Goal: Task Accomplishment & Management: Use online tool/utility

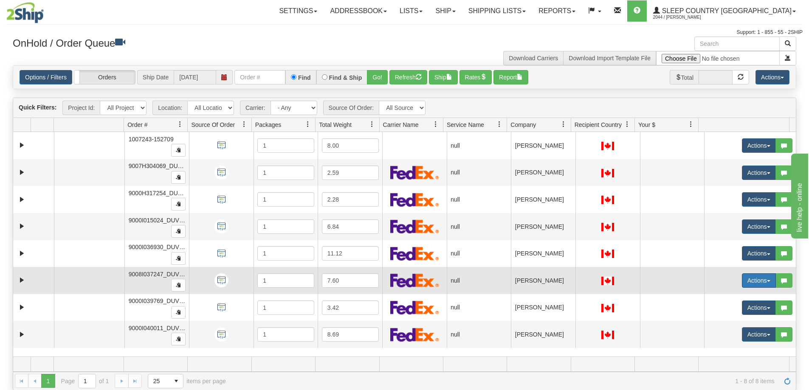
click at [763, 278] on button "Actions" at bounding box center [759, 281] width 34 height 14
click at [716, 298] on span "Open" at bounding box center [721, 297] width 20 height 7
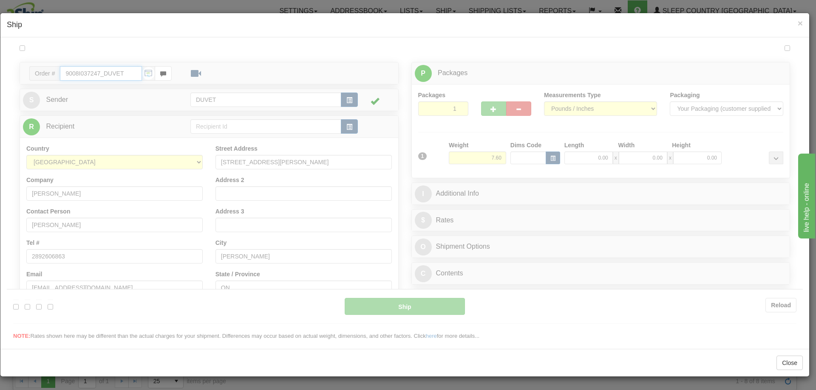
type input "08:27"
type input "16:00"
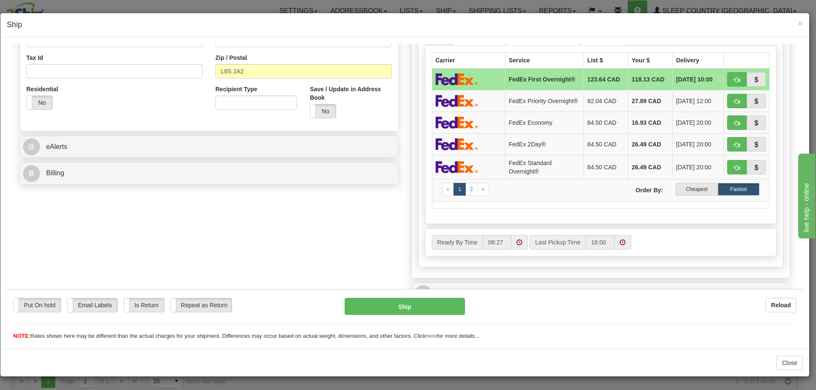
scroll to position [255, 0]
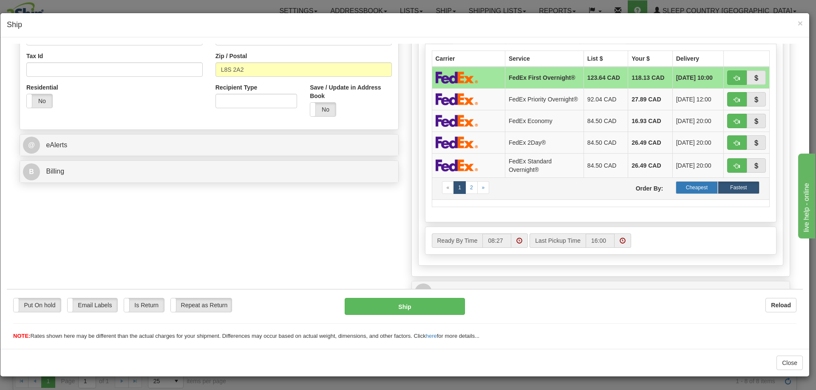
click at [695, 189] on label "Cheapest" at bounding box center [697, 187] width 42 height 13
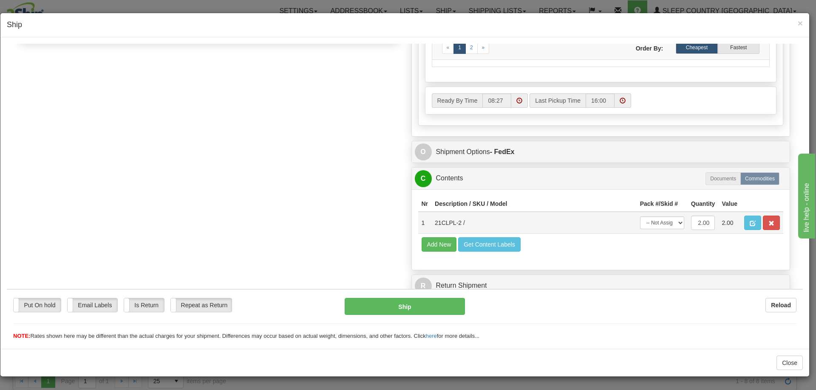
scroll to position [402, 0]
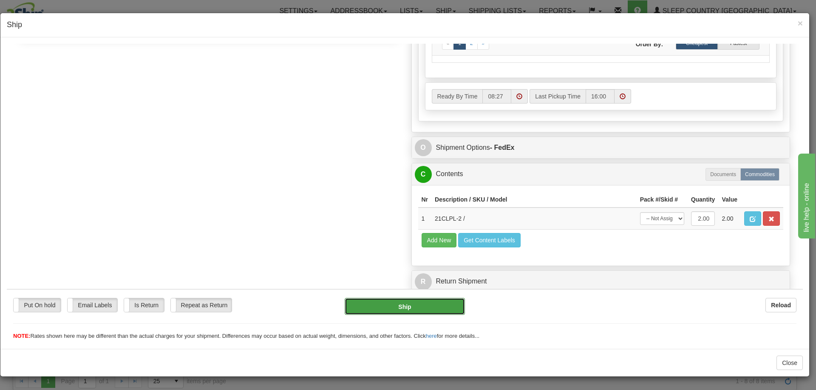
click at [404, 307] on button "Ship" at bounding box center [405, 306] width 120 height 17
type input "92"
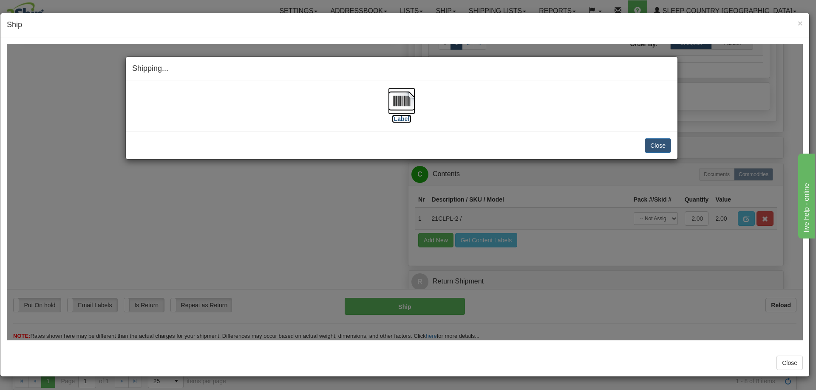
click at [403, 99] on img at bounding box center [401, 100] width 27 height 27
drag, startPoint x: 636, startPoint y: 279, endPoint x: 633, endPoint y: 260, distance: 19.9
click at [636, 277] on div "Shipping... Your SHIPMENT will EXPIRE in [Label] IMPORTANT NOTICE Embassy / Con…" at bounding box center [405, 191] width 796 height 297
click at [656, 143] on button "Close" at bounding box center [658, 145] width 26 height 14
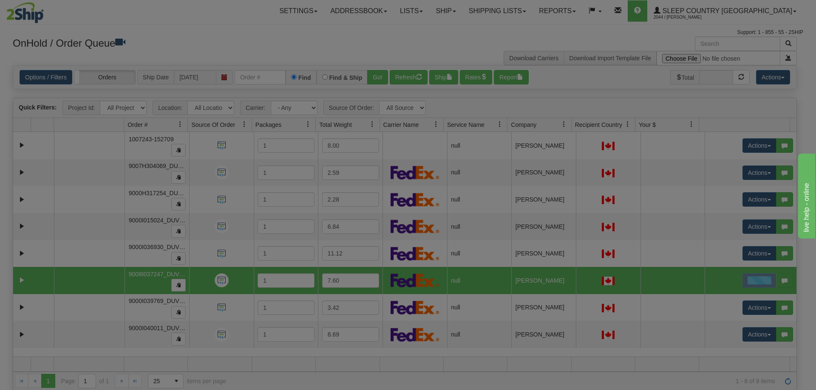
scroll to position [0, 0]
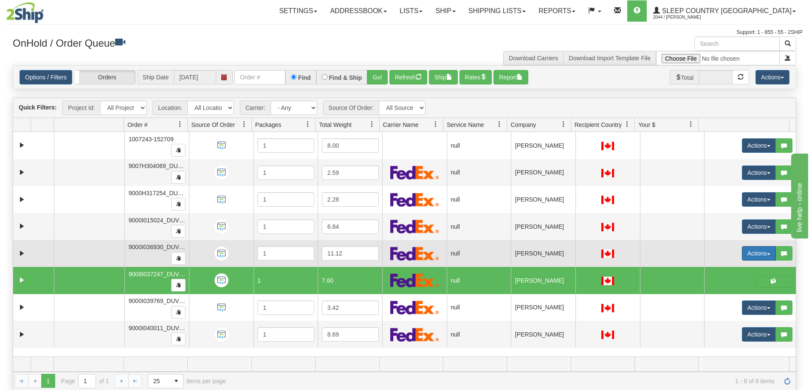
click at [763, 256] on button "Actions" at bounding box center [759, 253] width 34 height 14
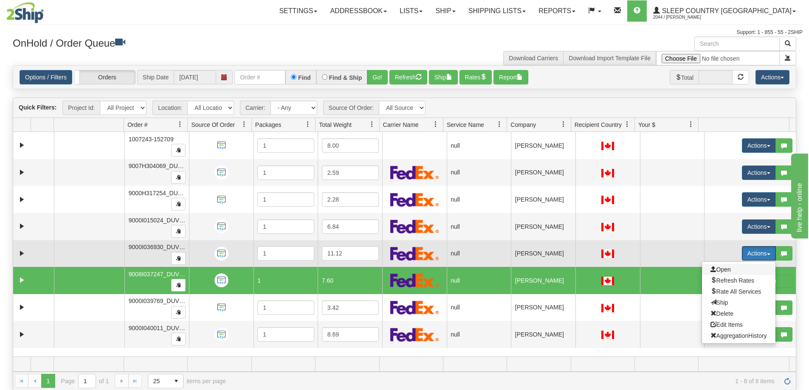
click at [720, 269] on span "Open" at bounding box center [721, 269] width 20 height 7
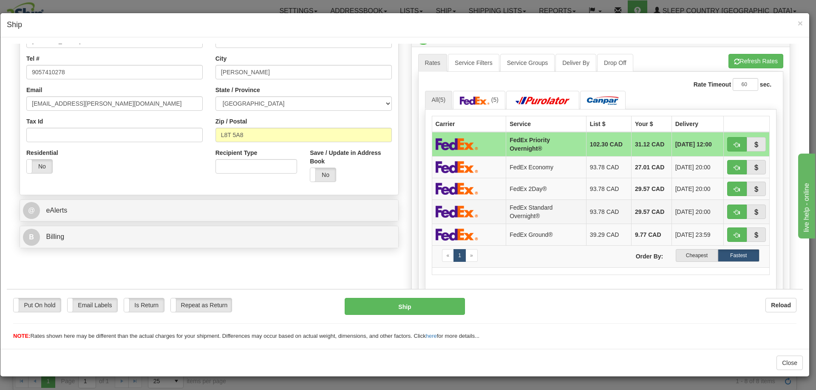
scroll to position [212, 0]
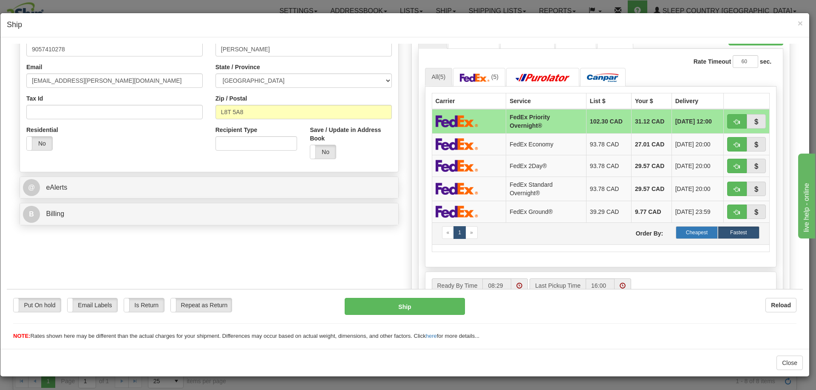
click at [689, 231] on label "Cheapest" at bounding box center [697, 232] width 42 height 13
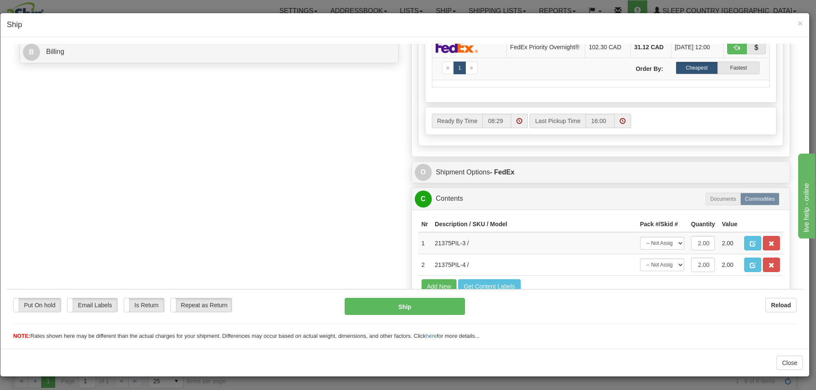
scroll to position [382, 0]
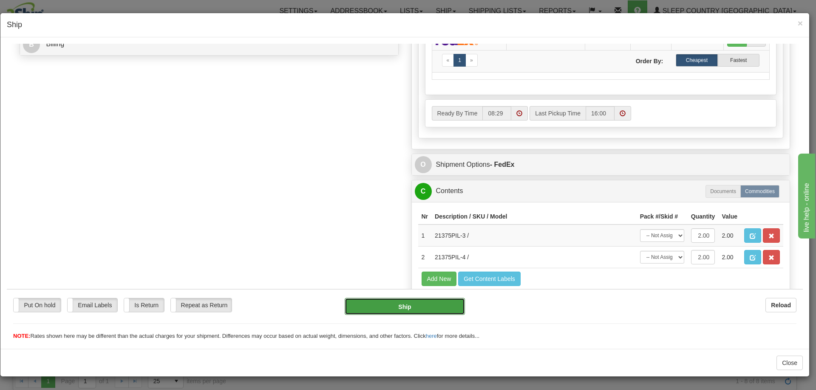
click at [399, 305] on button "Ship" at bounding box center [405, 306] width 120 height 17
type input "92"
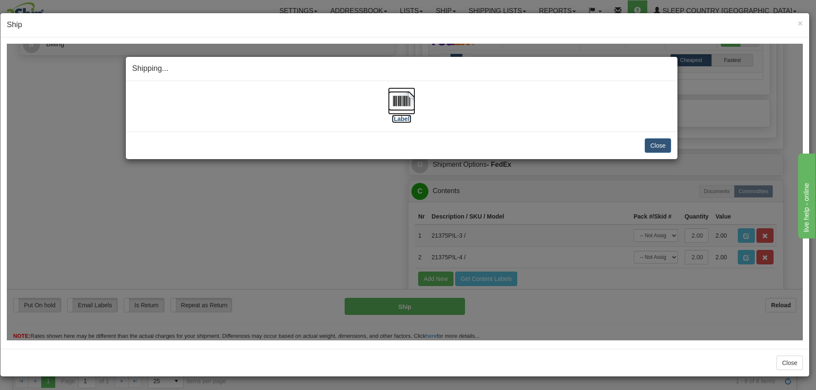
click at [399, 99] on img at bounding box center [401, 100] width 27 height 27
click at [658, 143] on button "Close" at bounding box center [658, 145] width 26 height 14
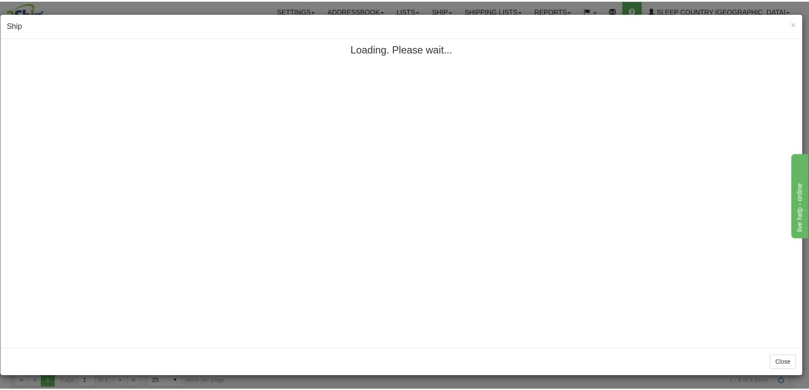
scroll to position [0, 0]
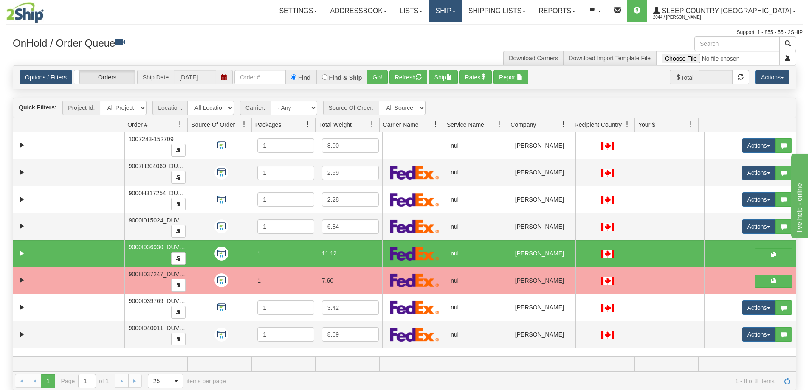
click at [462, 11] on link "Ship" at bounding box center [445, 10] width 33 height 21
click at [453, 39] on span "OnHold / Order Queue" at bounding box center [423, 40] width 60 height 7
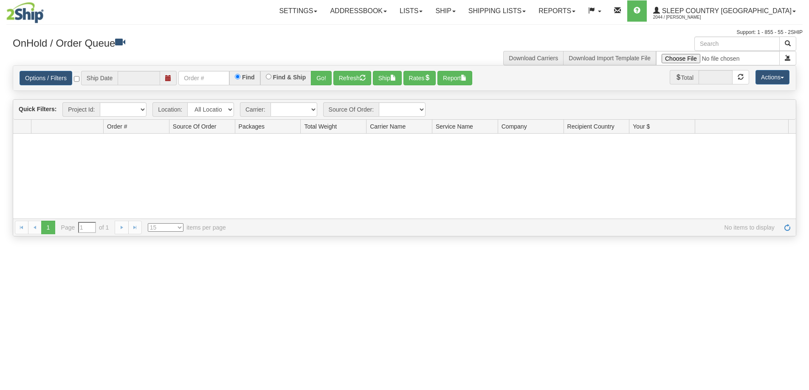
type input "[DATE]"
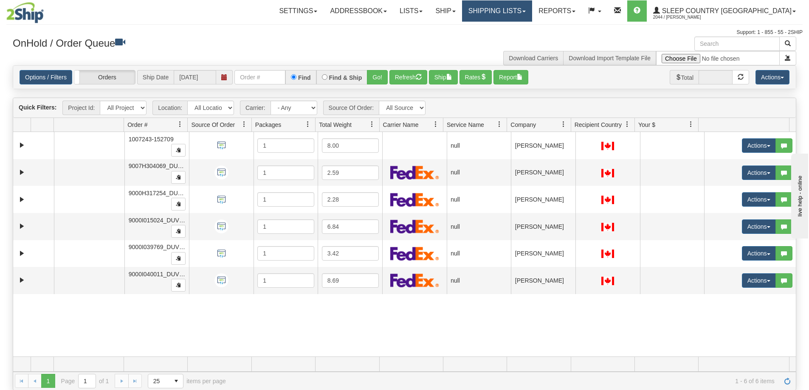
click at [532, 13] on link "Shipping lists" at bounding box center [497, 10] width 70 height 21
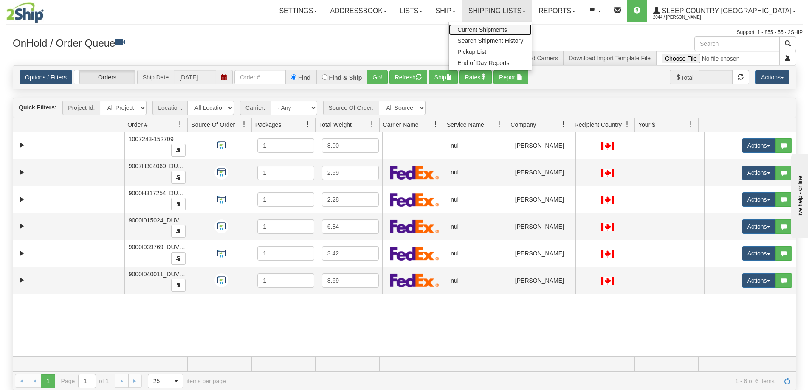
click at [507, 30] on span "Current Shipments" at bounding box center [483, 29] width 50 height 7
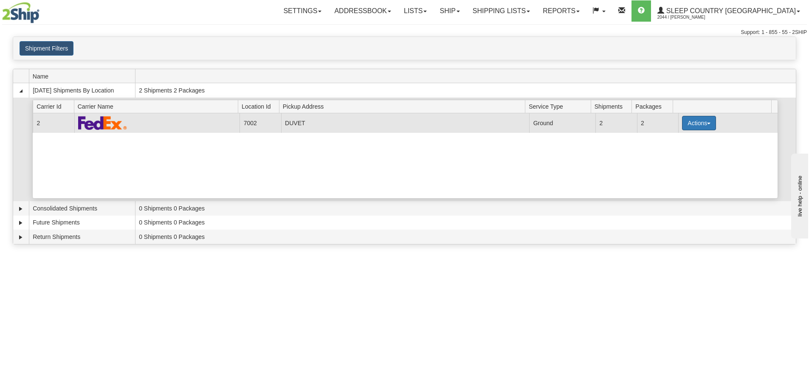
click at [704, 122] on button "Actions" at bounding box center [699, 123] width 34 height 14
click at [679, 163] on span "Pickup" at bounding box center [667, 161] width 23 height 6
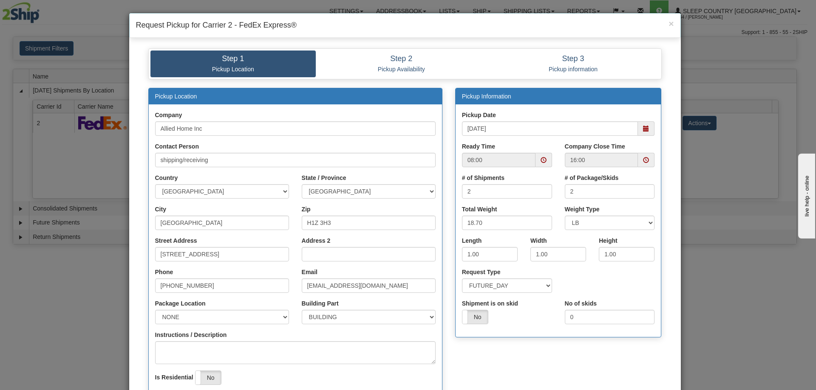
click at [643, 160] on span at bounding box center [646, 160] width 6 height 6
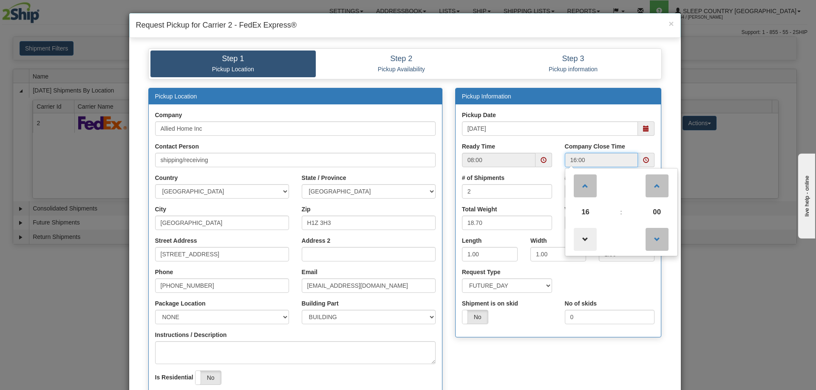
click at [582, 238] on span at bounding box center [585, 239] width 23 height 23
type input "15:00"
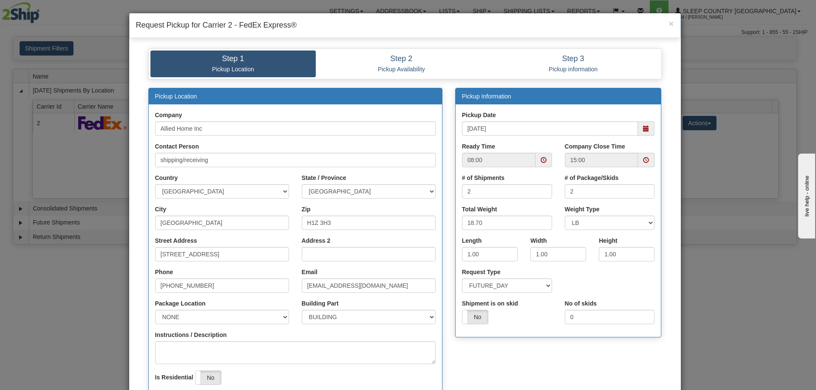
click at [506, 358] on div "Pickup Location Company Allied Home Inc Contact Person shipping/receiving Count…" at bounding box center [405, 258] width 526 height 340
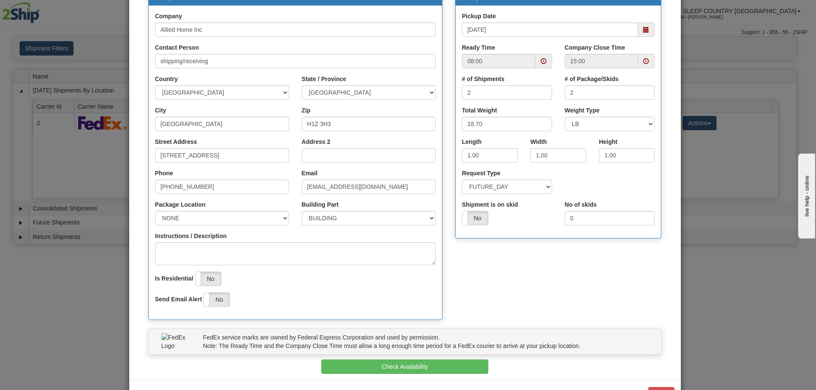
scroll to position [130, 0]
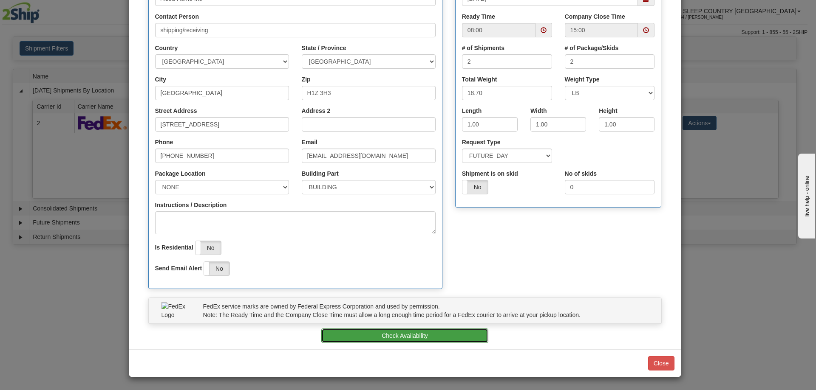
click at [393, 334] on button "Check Availability" at bounding box center [404, 336] width 167 height 14
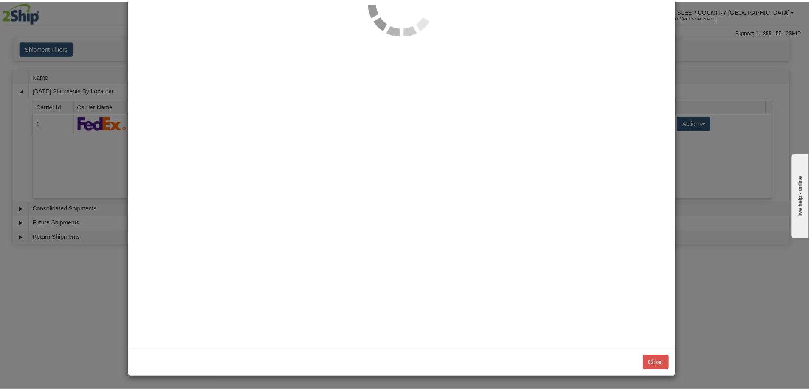
scroll to position [0, 0]
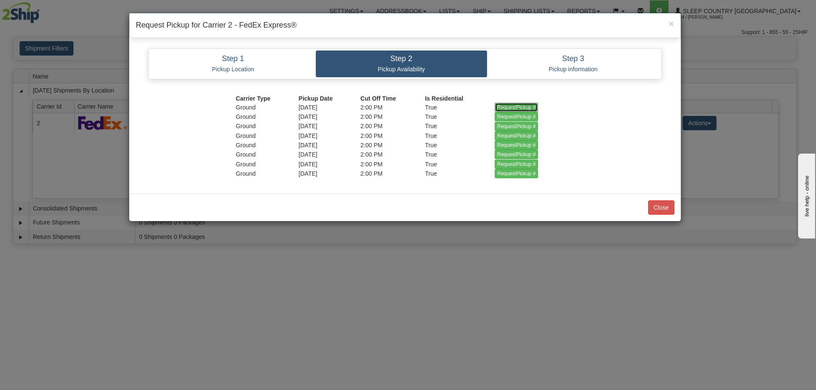
click at [515, 107] on input "RequestPickup #" at bounding box center [517, 107] width 44 height 9
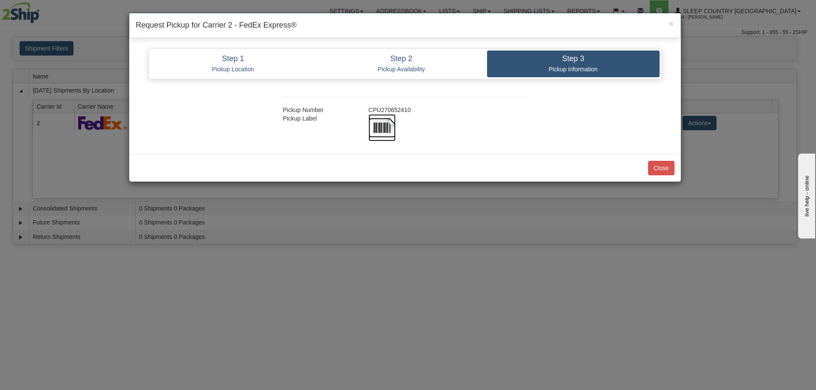
click at [377, 126] on img at bounding box center [381, 127] width 27 height 27
click at [661, 167] on button "Close" at bounding box center [661, 168] width 26 height 14
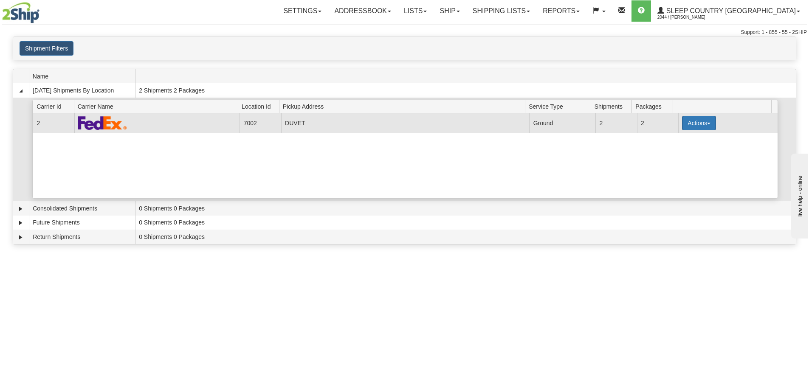
click at [707, 121] on button "Actions" at bounding box center [699, 123] width 34 height 14
click at [673, 148] on span "Close" at bounding box center [666, 150] width 20 height 6
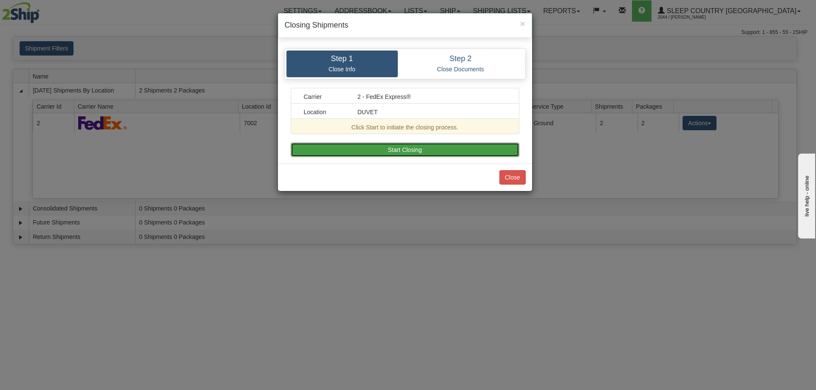
click at [401, 147] on button "Start Closing" at bounding box center [405, 150] width 229 height 14
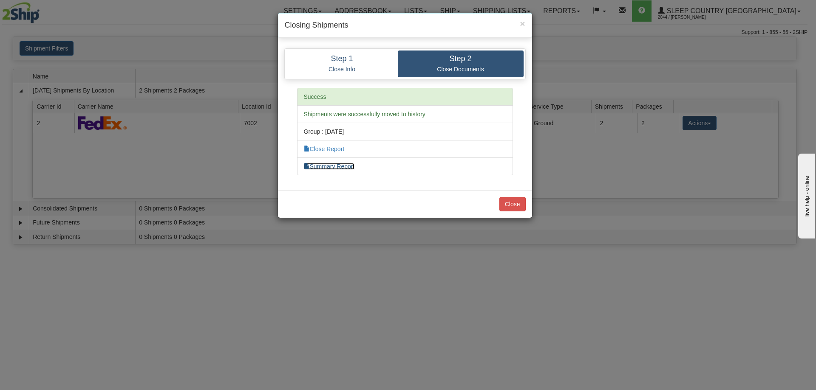
click at [341, 166] on link "Summary Report" at bounding box center [329, 166] width 51 height 7
click at [626, 224] on div "× Closing Shipments Step 1 Close Info Step 2 Close Documents Carrier 2 - FedEx …" at bounding box center [408, 195] width 816 height 390
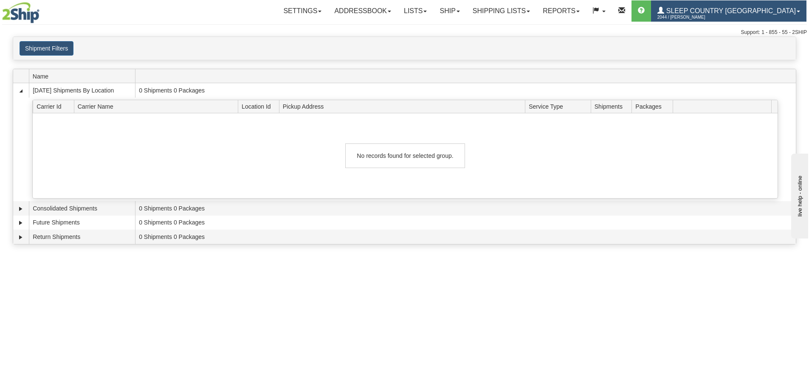
click at [724, 10] on span "Sleep Country [GEOGRAPHIC_DATA]" at bounding box center [731, 10] width 132 height 7
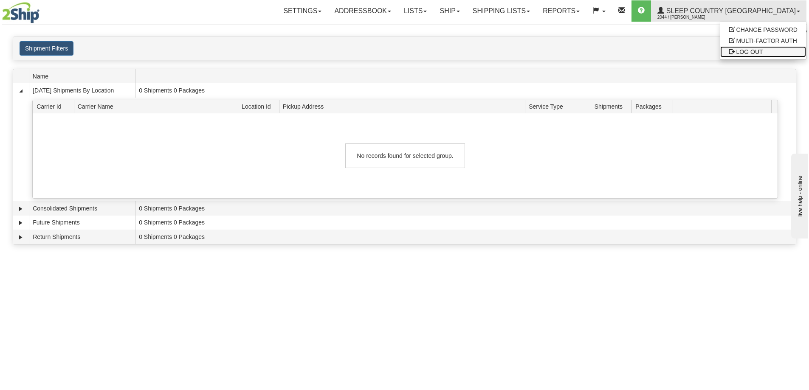
click at [755, 52] on span "LOG OUT" at bounding box center [750, 51] width 27 height 7
